Goal: Download file/media

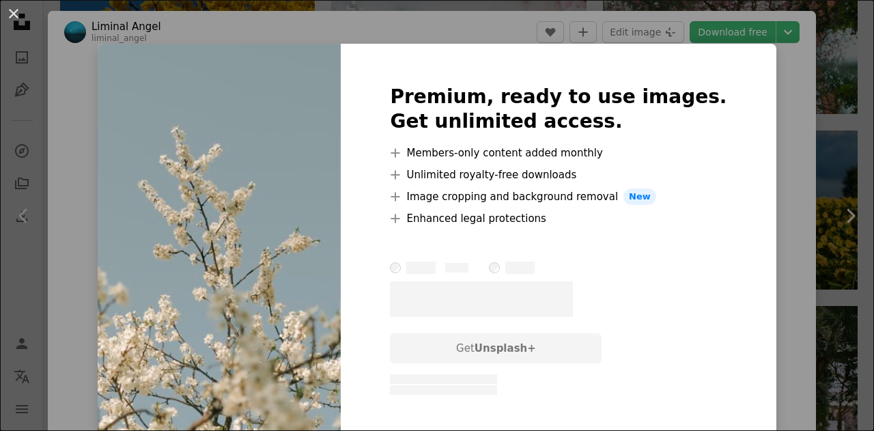
scroll to position [1161, 0]
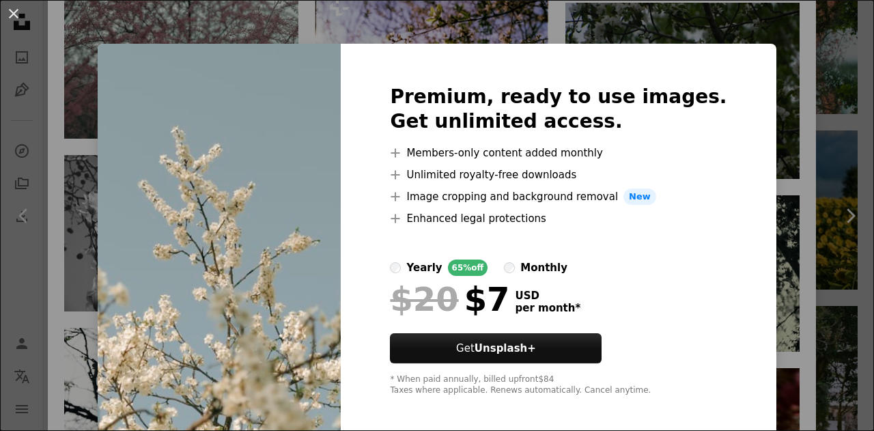
click at [766, 145] on div "An X shape Premium, ready to use images. Get unlimited access. A plus sign Memb…" at bounding box center [437, 215] width 874 height 431
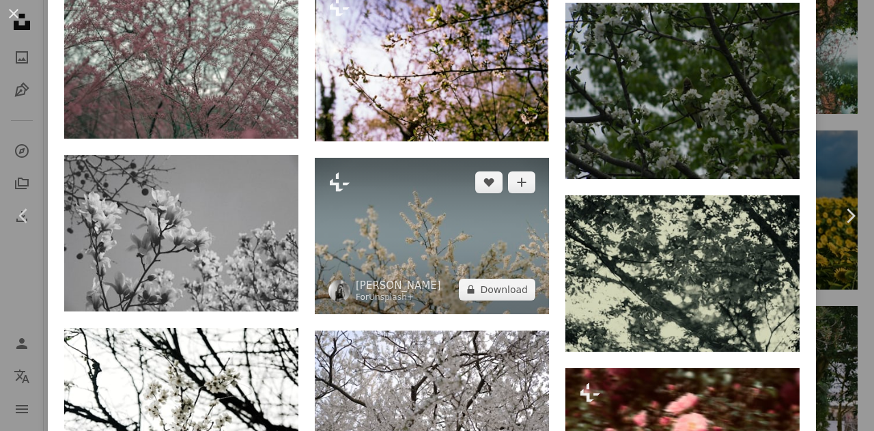
click at [433, 210] on img at bounding box center [432, 236] width 234 height 156
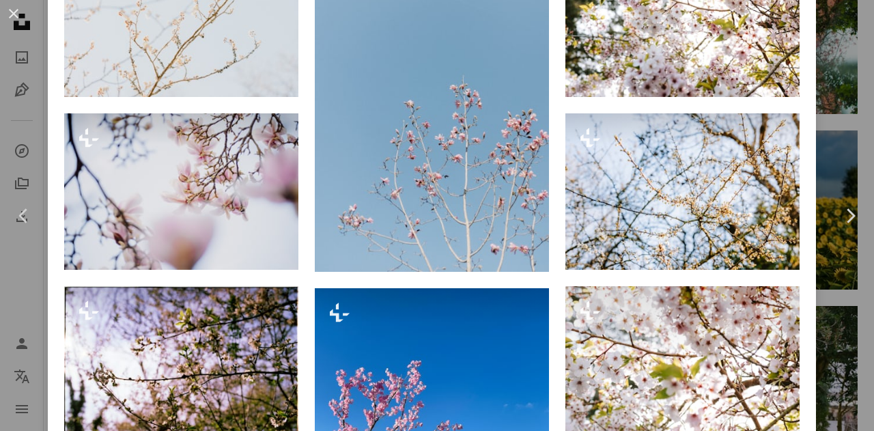
scroll to position [1571, 0]
